Goal: Task Accomplishment & Management: Use online tool/utility

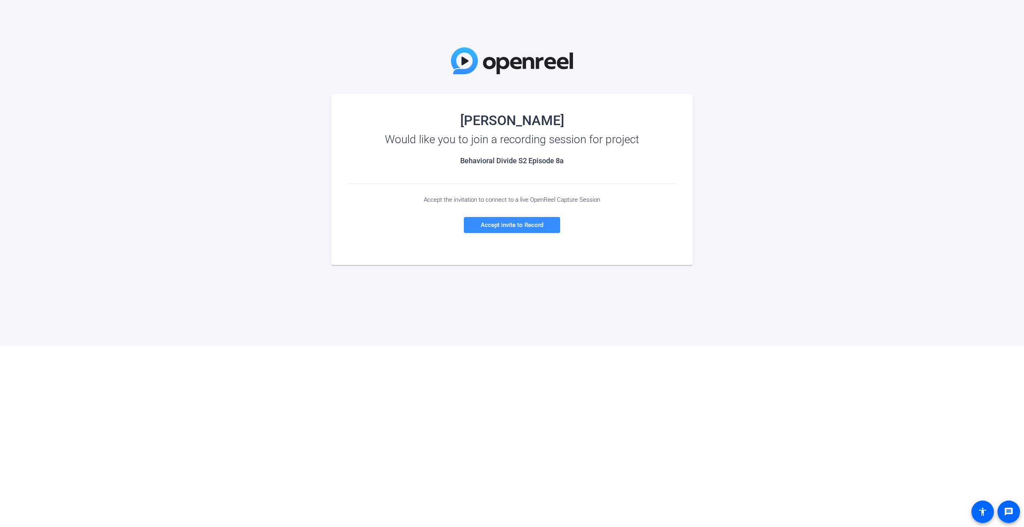
click at [545, 193] on div "Accept the invitation to connect to a live OpenReel Capture Session Accept invi…" at bounding box center [511, 214] width 329 height 61
click at [532, 224] on span "Accept invite to Record" at bounding box center [512, 224] width 63 height 7
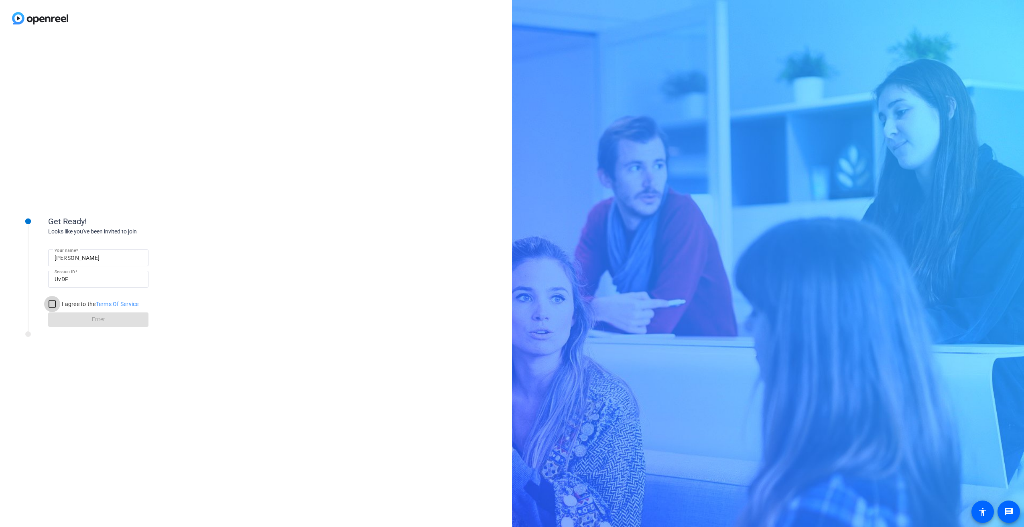
click at [53, 306] on input "I agree to the Terms Of Service" at bounding box center [52, 304] width 16 height 16
checkbox input "true"
click at [85, 318] on span at bounding box center [98, 319] width 100 height 19
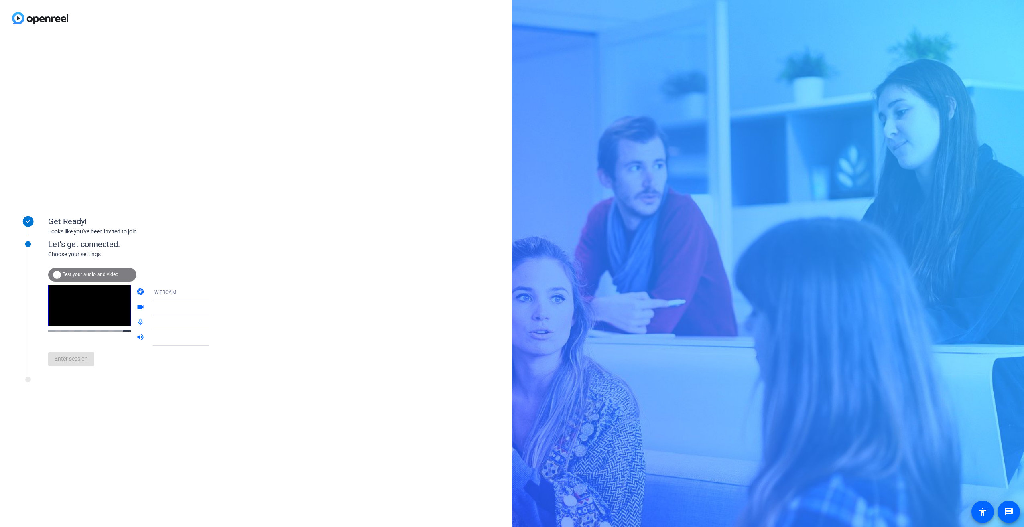
click at [183, 292] on div "WEBCAM" at bounding box center [184, 292] width 60 height 10
click at [342, 239] on div at bounding box center [512, 263] width 1024 height 527
click at [338, 237] on div "Get Ready! Looks like you've been invited to join Let's get connected. Choose y…" at bounding box center [256, 282] width 512 height 491
drag, startPoint x: 317, startPoint y: 237, endPoint x: 323, endPoint y: 234, distance: 7.4
click at [316, 237] on div "Get Ready! Looks like you've been invited to join Let's get connected. Choose y…" at bounding box center [256, 282] width 512 height 491
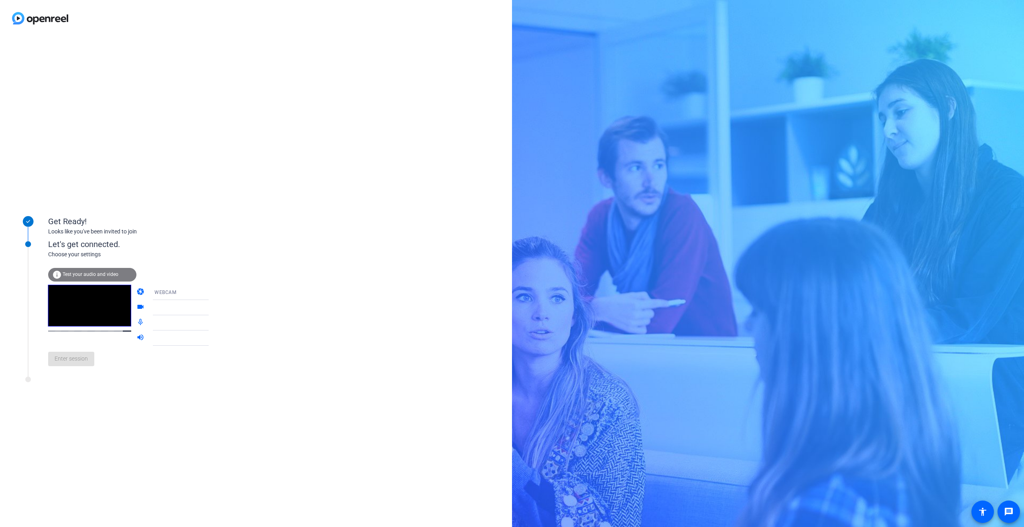
click at [263, 273] on div "Get Ready! Looks like you've been invited to join Let's get connected. Choose y…" at bounding box center [256, 282] width 512 height 491
click at [212, 295] on icon at bounding box center [217, 293] width 10 height 10
click at [250, 290] on div at bounding box center [512, 263] width 1024 height 527
click at [191, 309] on span "HP HD Camera (04f2:b6bf)" at bounding box center [186, 307] width 64 height 6
click at [189, 344] on span "Cam Link 4K (0fd9:0066)" at bounding box center [172, 349] width 58 height 10
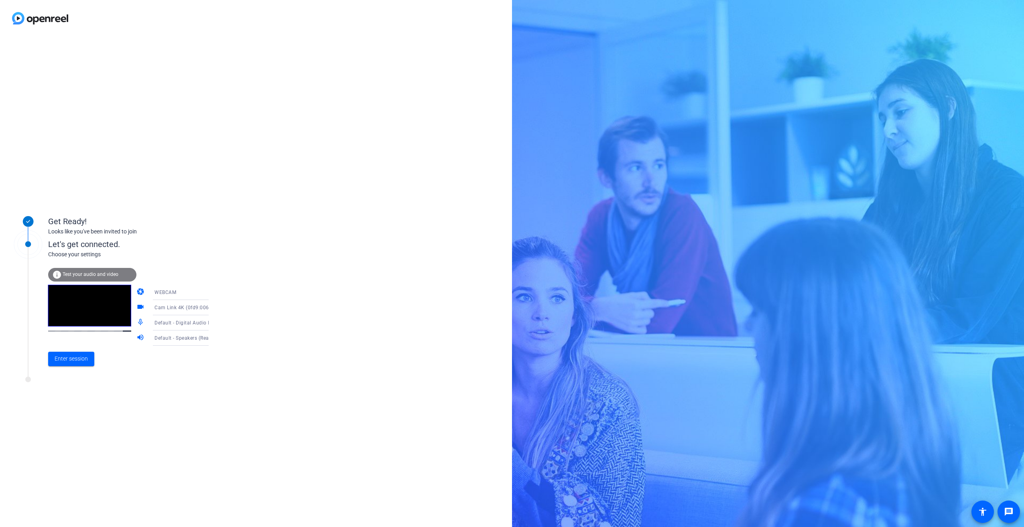
click at [171, 321] on span "Default - Digital Audio Interface (Cam Link 4K) (0fd9:0066)" at bounding box center [223, 322] width 138 height 6
click at [286, 330] on div at bounding box center [512, 263] width 1024 height 527
click at [282, 332] on div "Get Ready! Looks like you've been invited to join Let's get connected. Choose y…" at bounding box center [256, 282] width 512 height 491
click at [212, 337] on icon at bounding box center [217, 338] width 10 height 10
click at [267, 348] on div at bounding box center [512, 263] width 1024 height 527
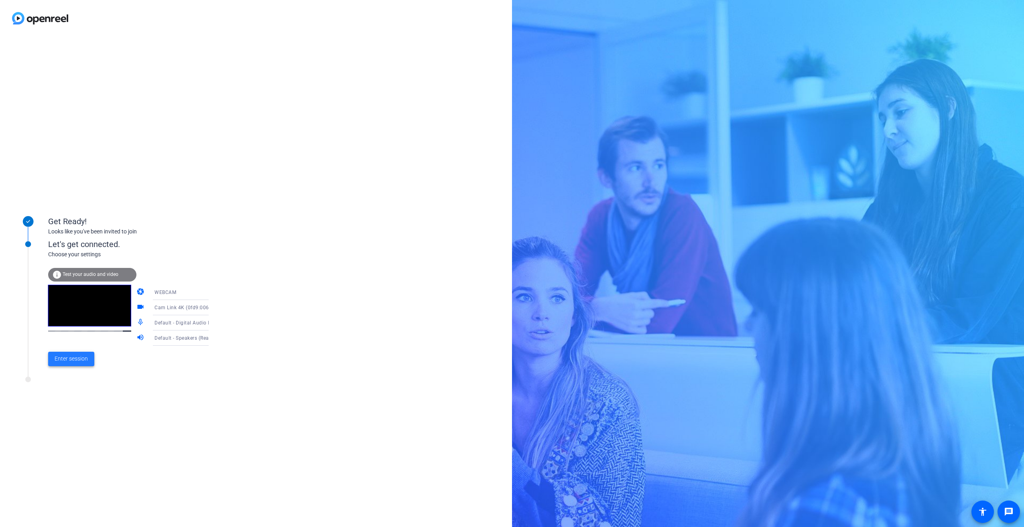
click at [83, 361] on span "Enter session" at bounding box center [71, 359] width 33 height 8
